Goal: Task Accomplishment & Management: Use online tool/utility

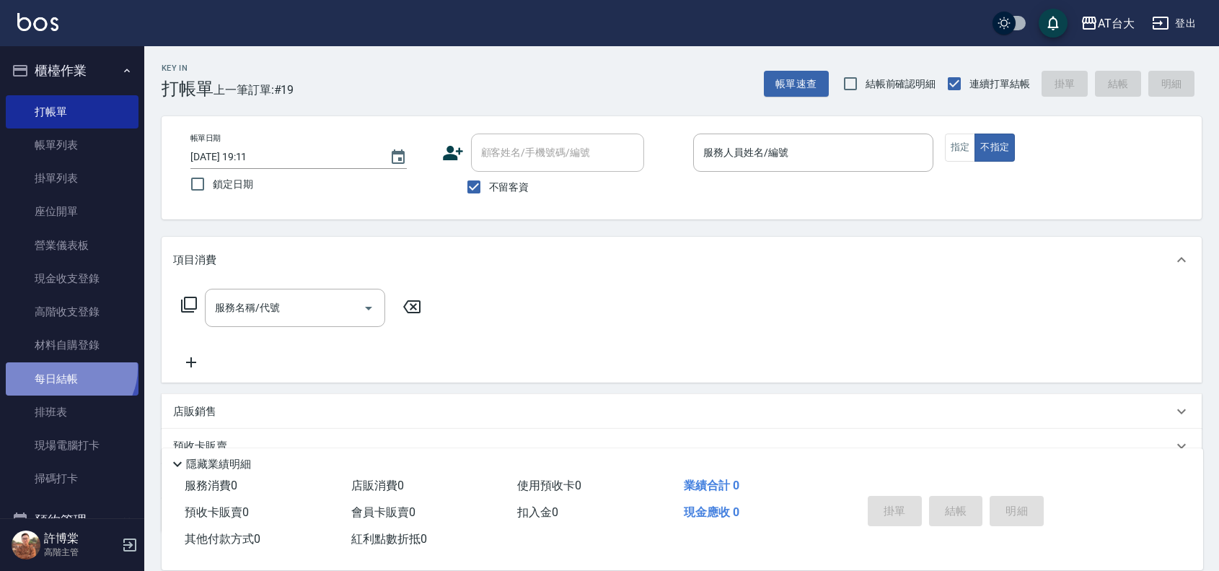
click at [69, 368] on link "每日結帳" at bounding box center [72, 378] width 133 height 33
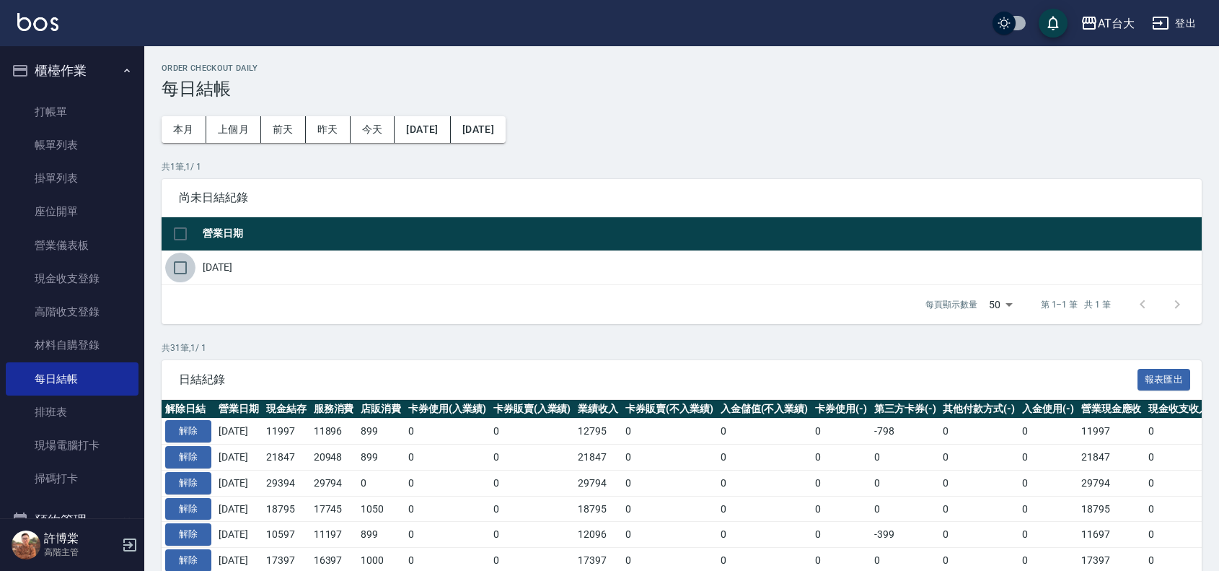
click at [177, 263] on input "checkbox" at bounding box center [180, 268] width 30 height 30
checkbox input "true"
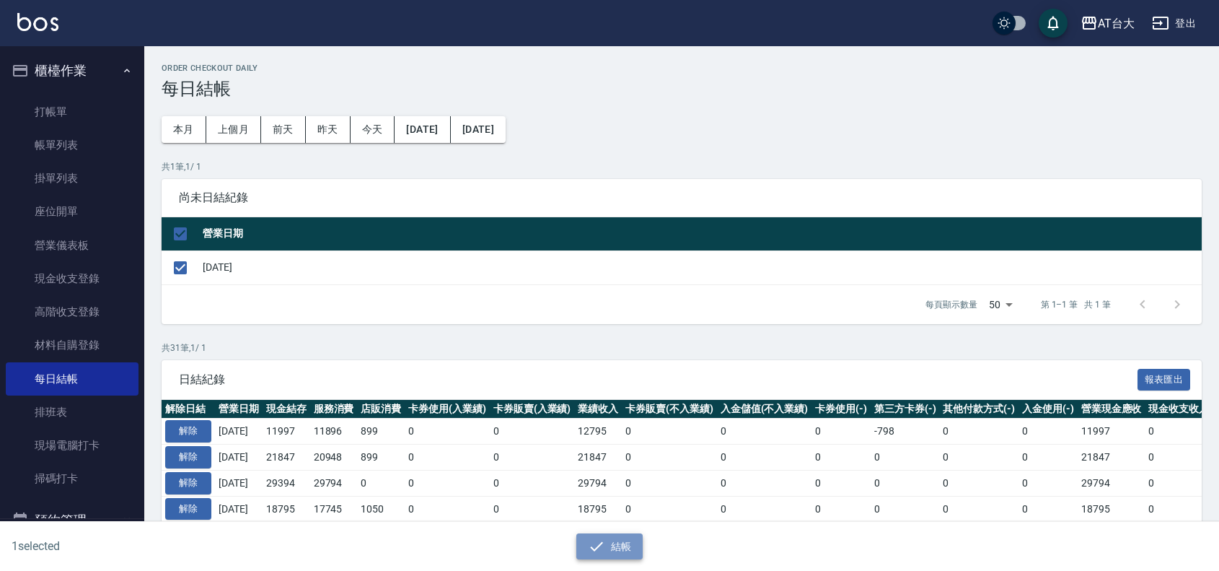
click at [626, 538] on button "結帳" at bounding box center [609, 546] width 67 height 27
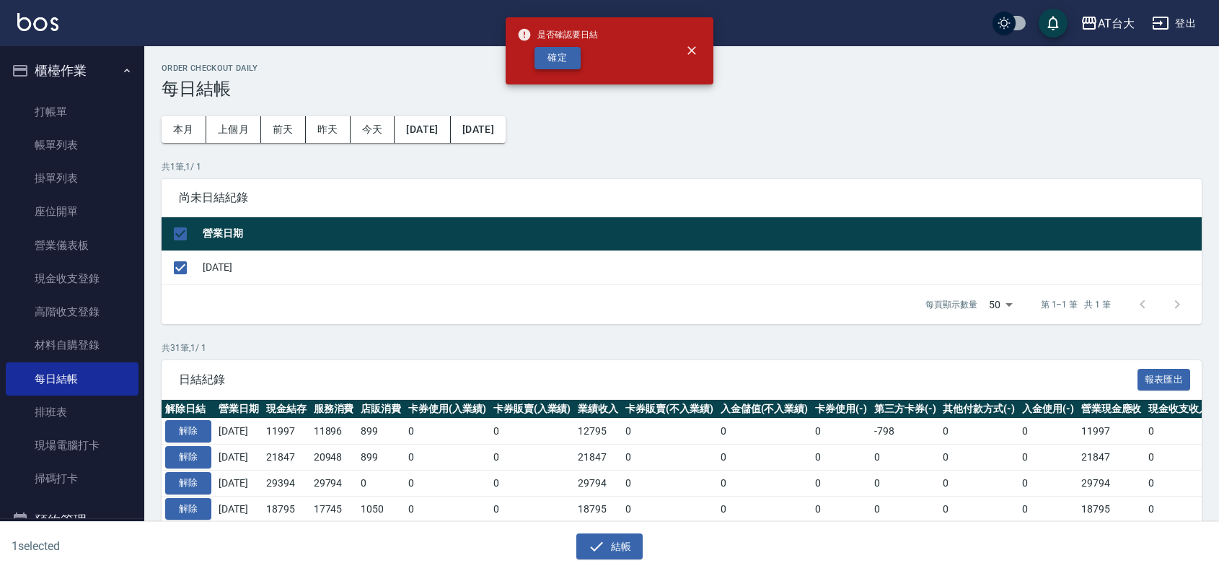
click at [552, 63] on button "確定" at bounding box center [558, 58] width 46 height 22
checkbox input "false"
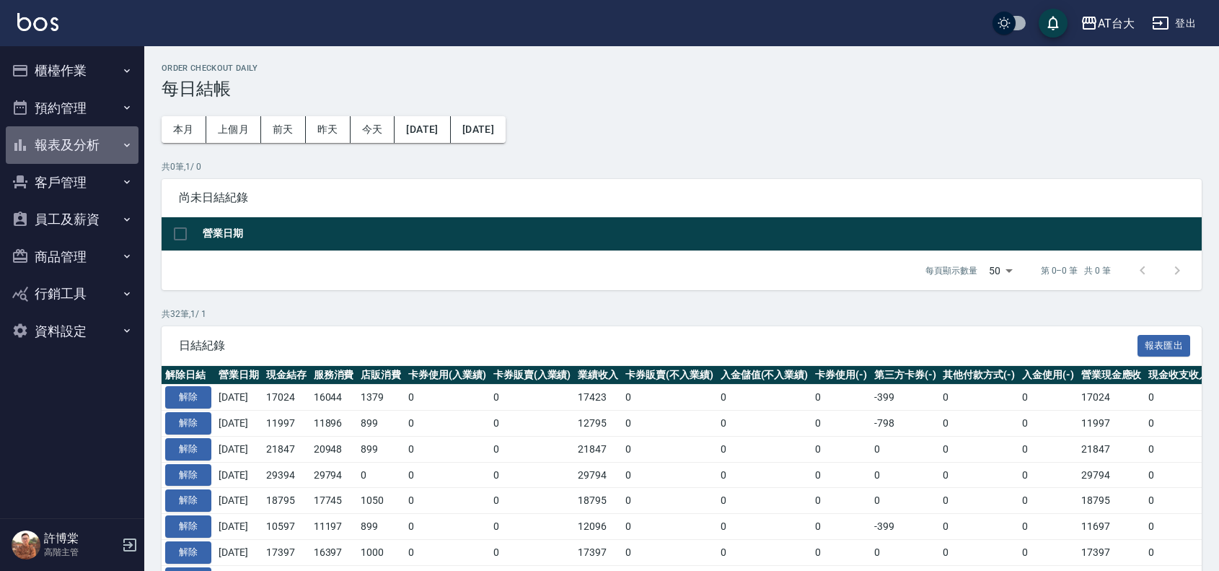
click at [78, 139] on button "報表及分析" at bounding box center [72, 145] width 133 height 38
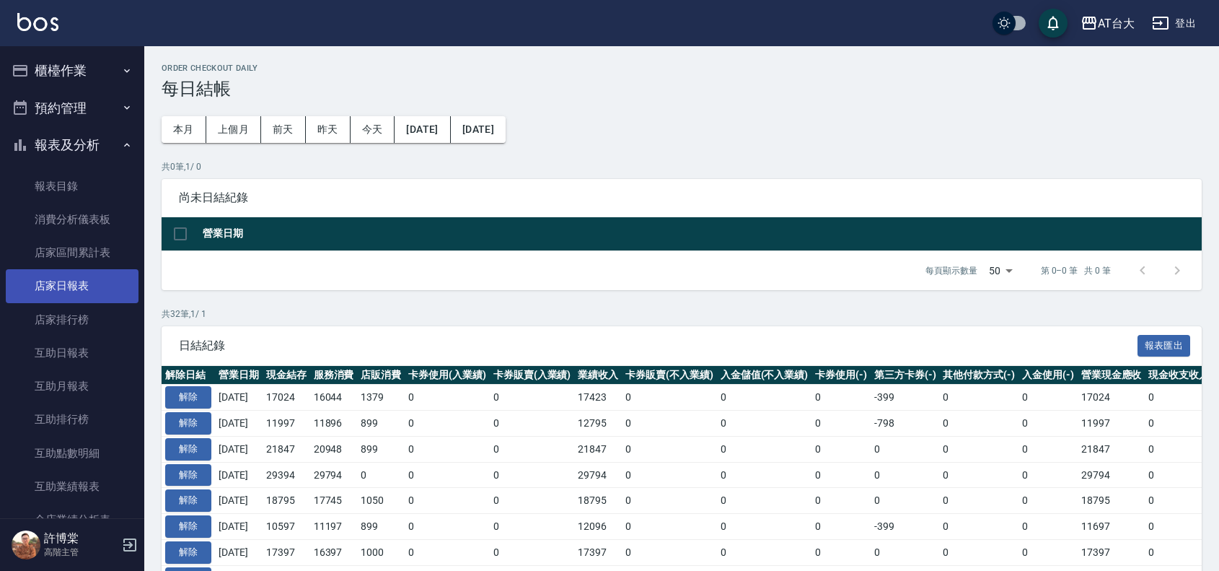
click at [95, 279] on link "店家日報表" at bounding box center [72, 285] width 133 height 33
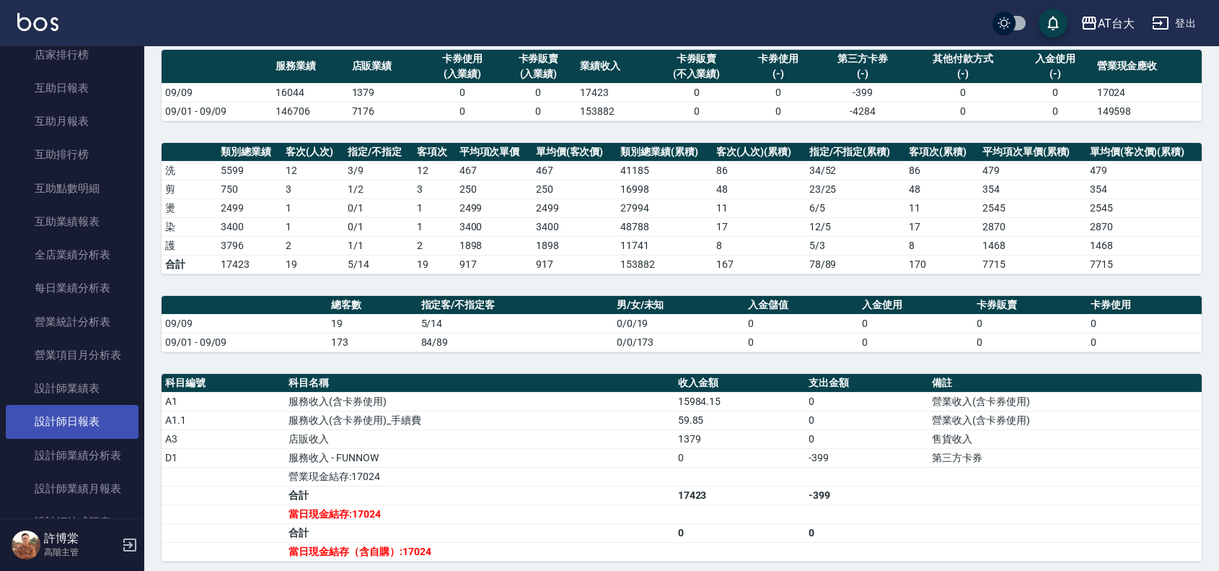
scroll to position [271, 0]
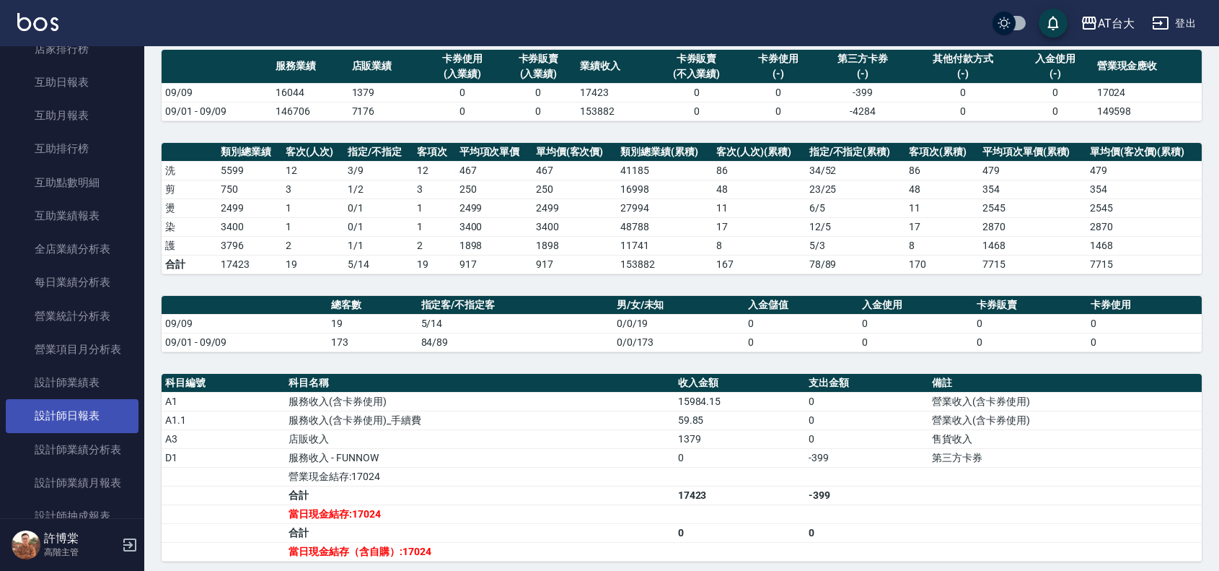
click at [74, 418] on link "設計師日報表" at bounding box center [72, 415] width 133 height 33
